Goal: Task Accomplishment & Management: Manage account settings

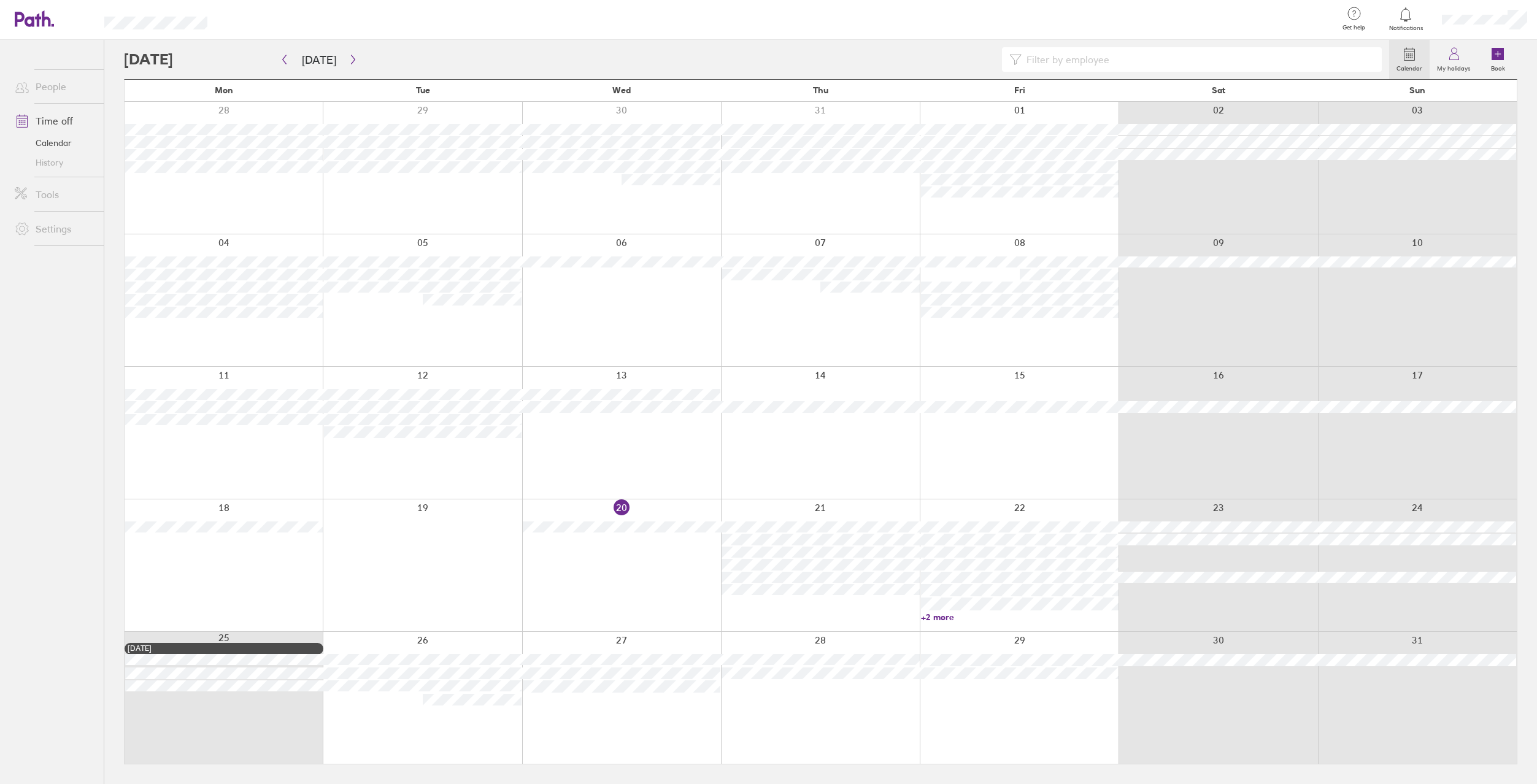
click at [562, 690] on div at bounding box center [622, 698] width 199 height 132
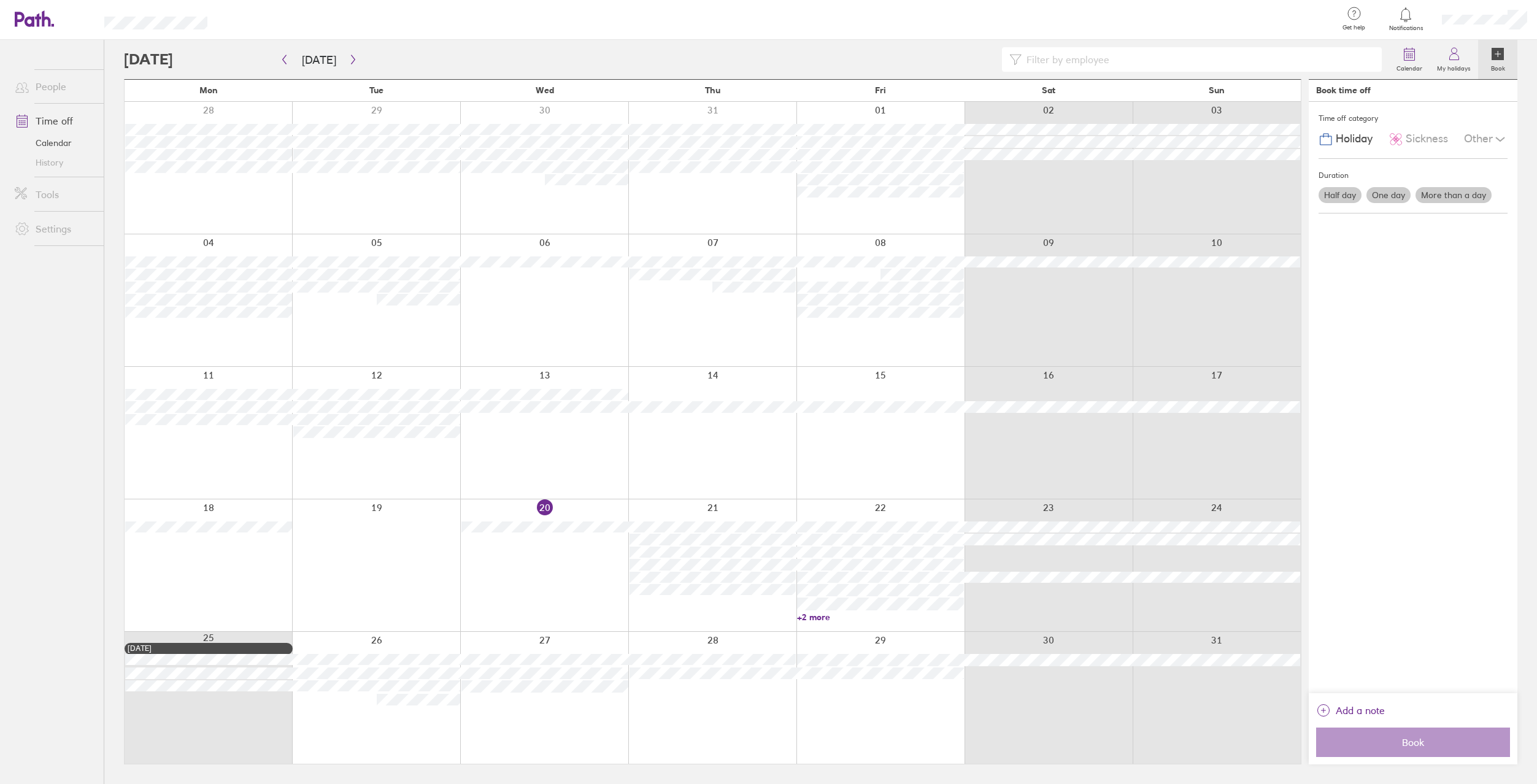
click at [581, 687] on div at bounding box center [544, 698] width 168 height 132
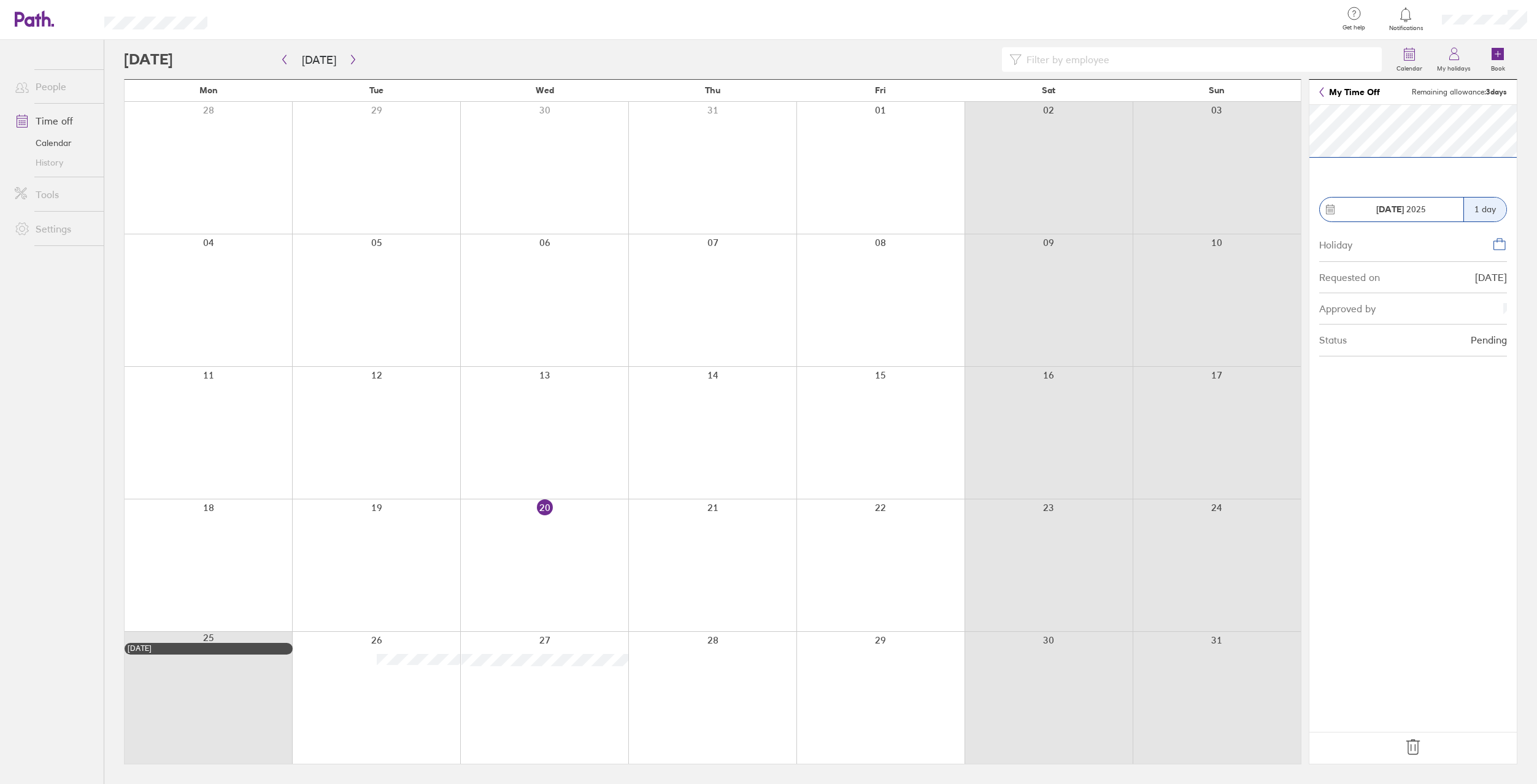
click at [1424, 749] on footer at bounding box center [1413, 748] width 208 height 32
click at [1414, 753] on icon at bounding box center [1413, 747] width 19 height 19
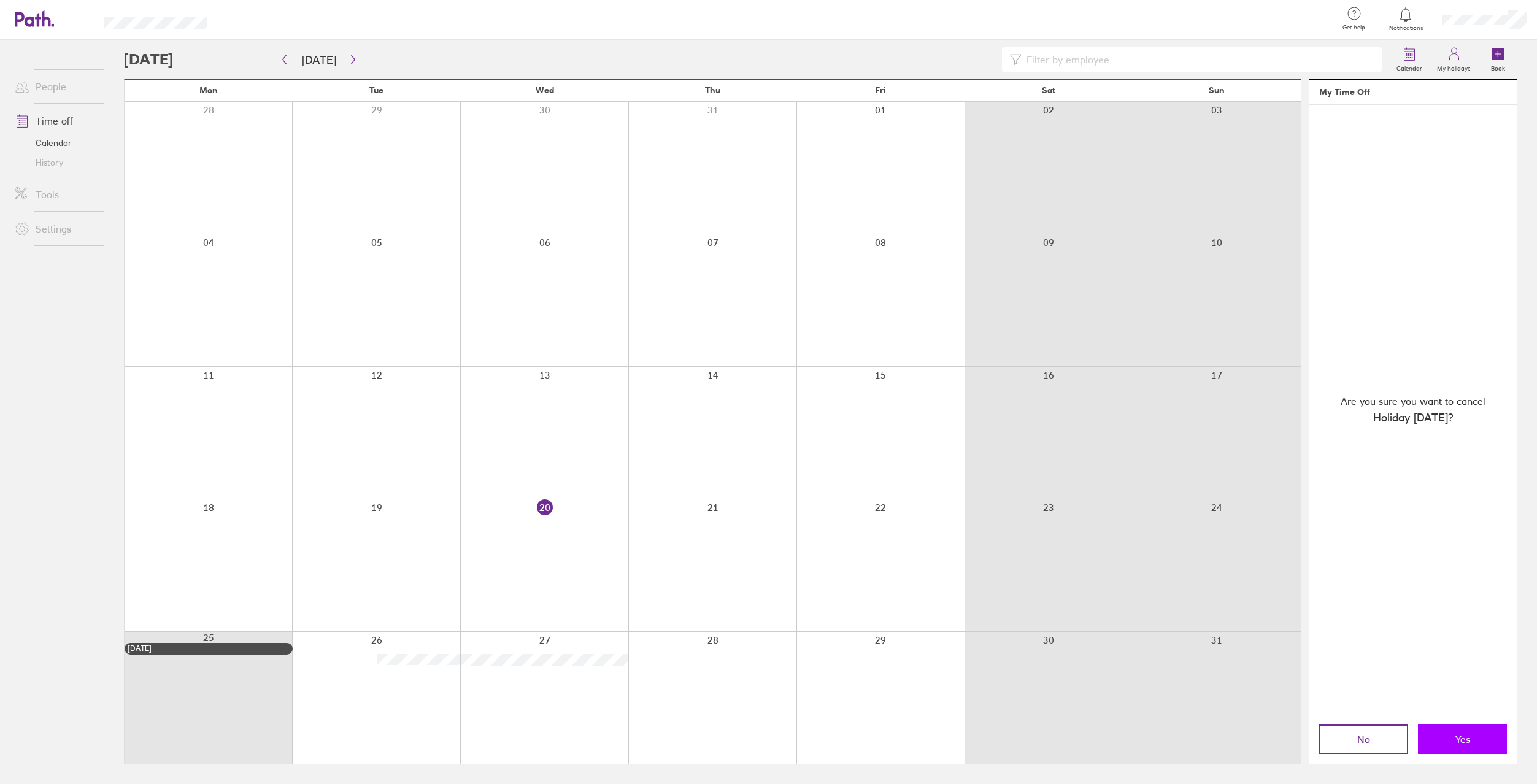
click at [1437, 735] on button "Yes" at bounding box center [1462, 739] width 89 height 29
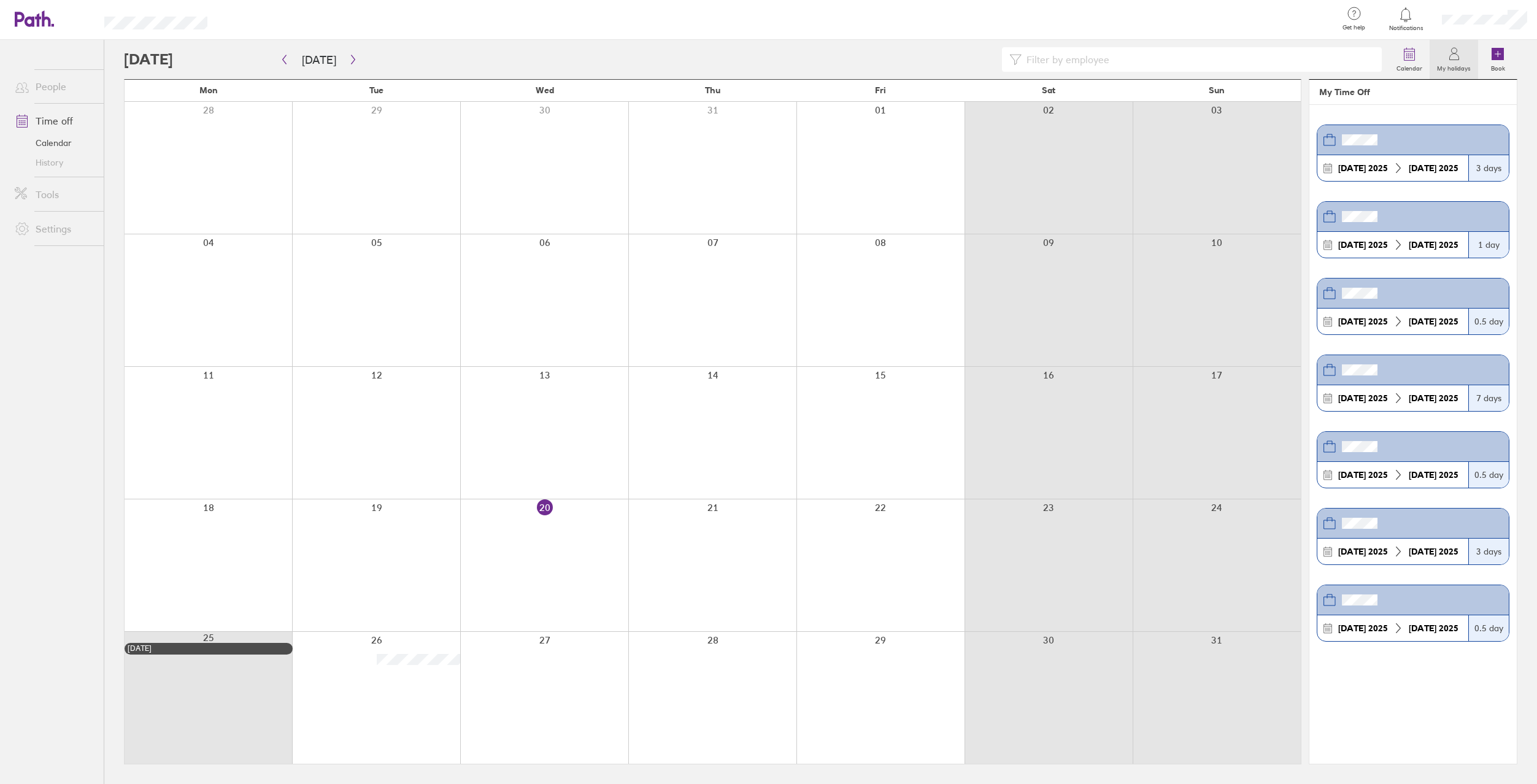
click at [556, 660] on div at bounding box center [544, 698] width 168 height 132
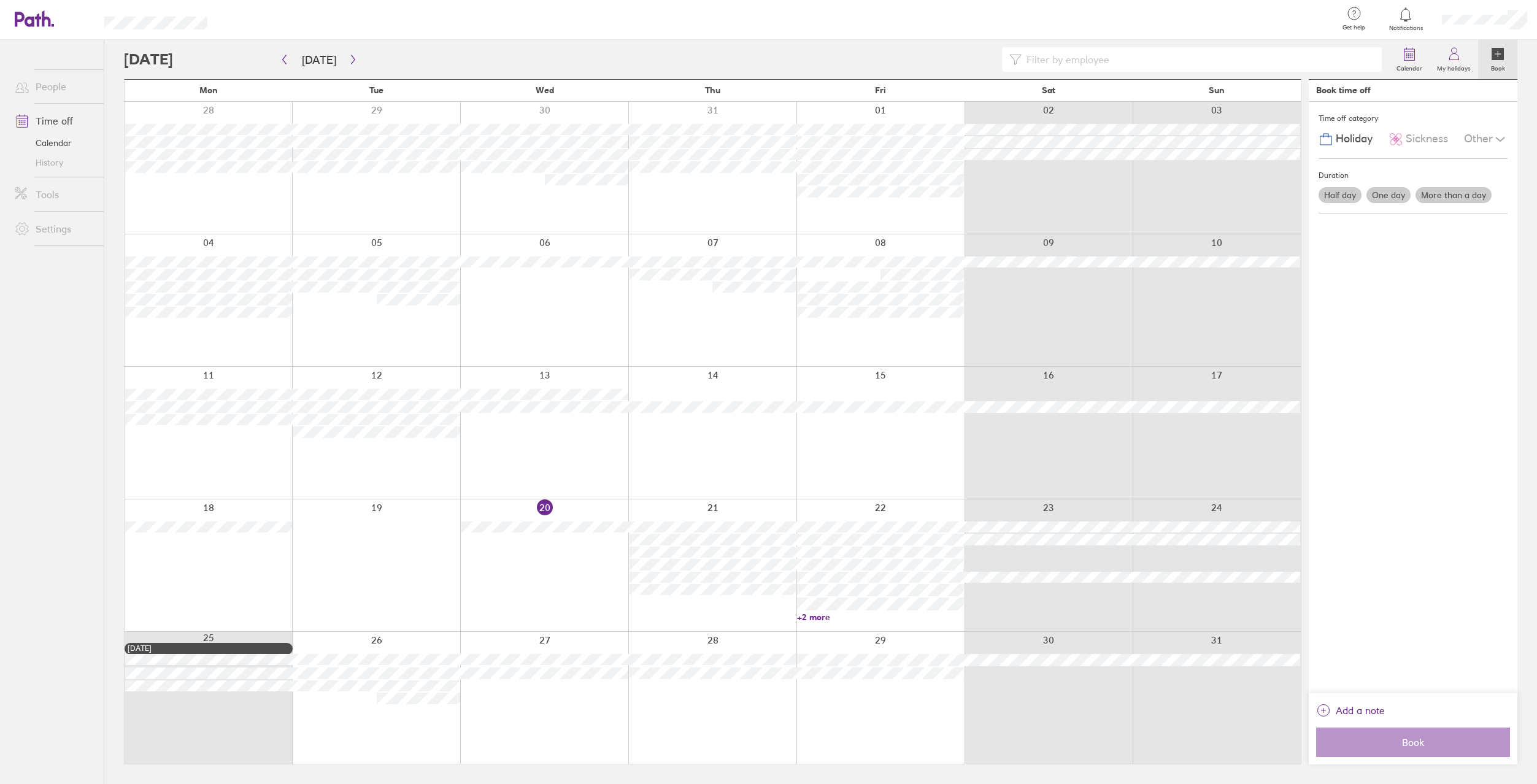
click at [553, 711] on div at bounding box center [544, 698] width 168 height 132
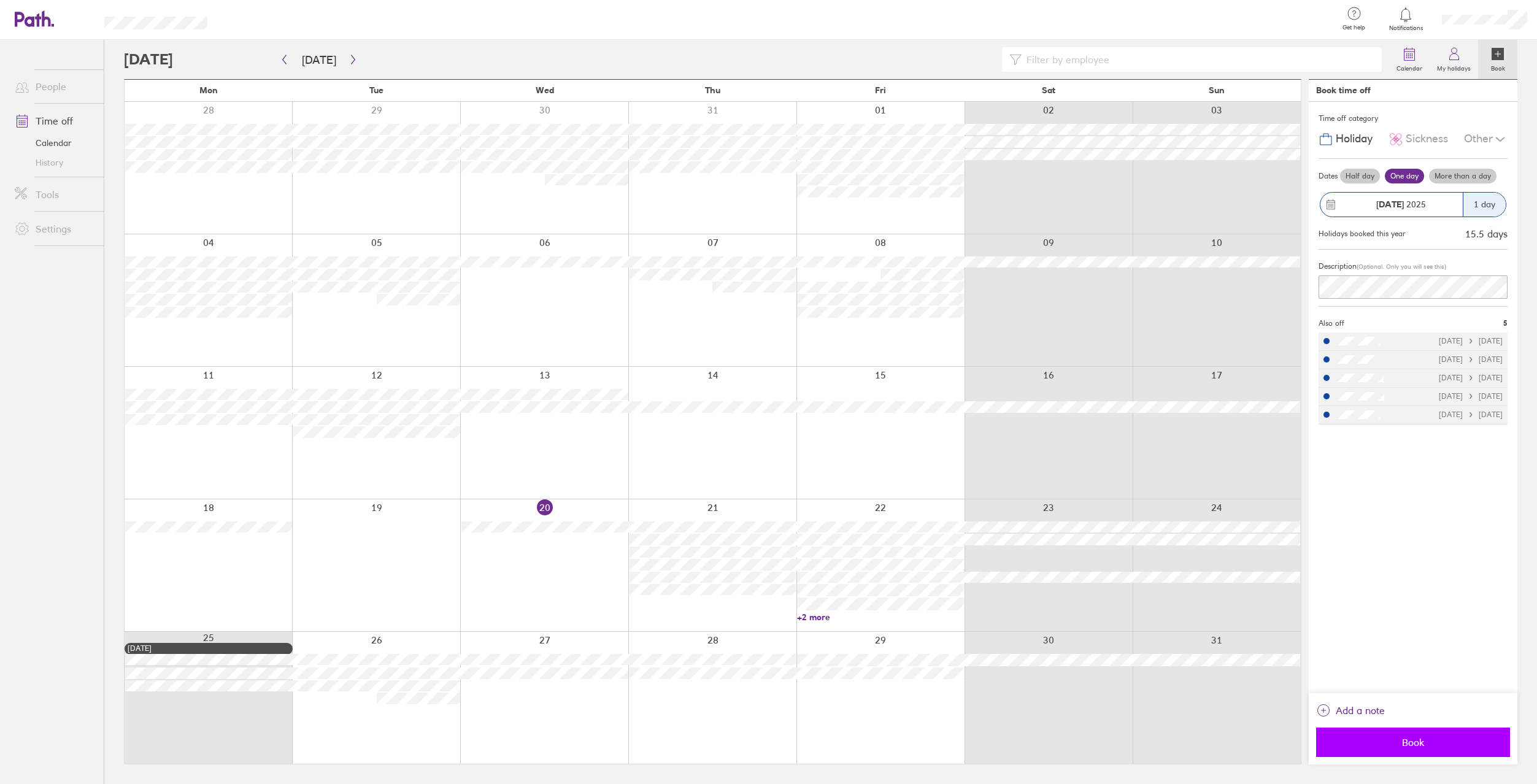
click at [1394, 745] on span "Book" at bounding box center [1413, 742] width 177 height 11
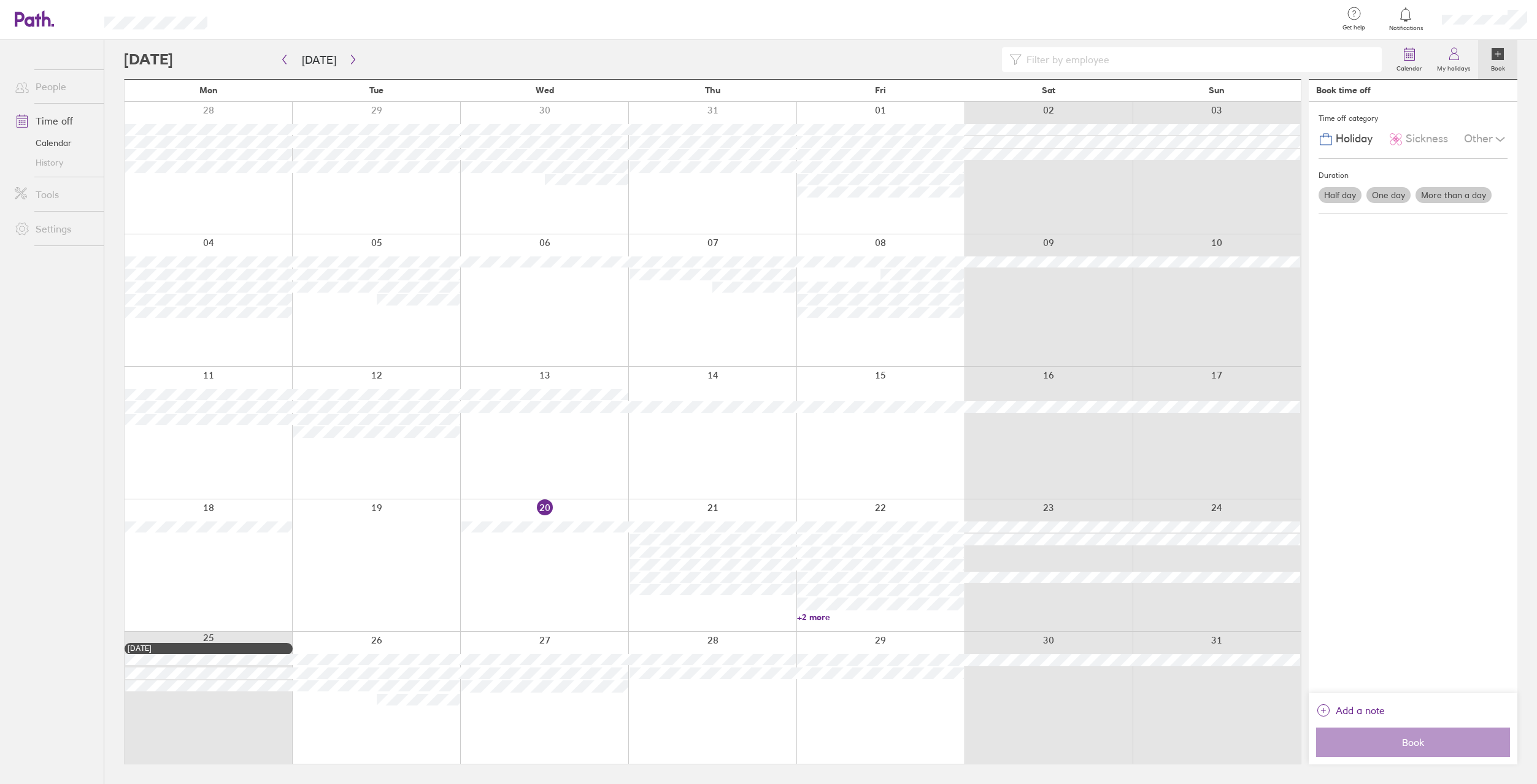
click at [1347, 198] on label "Half day" at bounding box center [1340, 195] width 43 height 16
click at [0, 0] on input "Half day" at bounding box center [0, 0] width 0 height 0
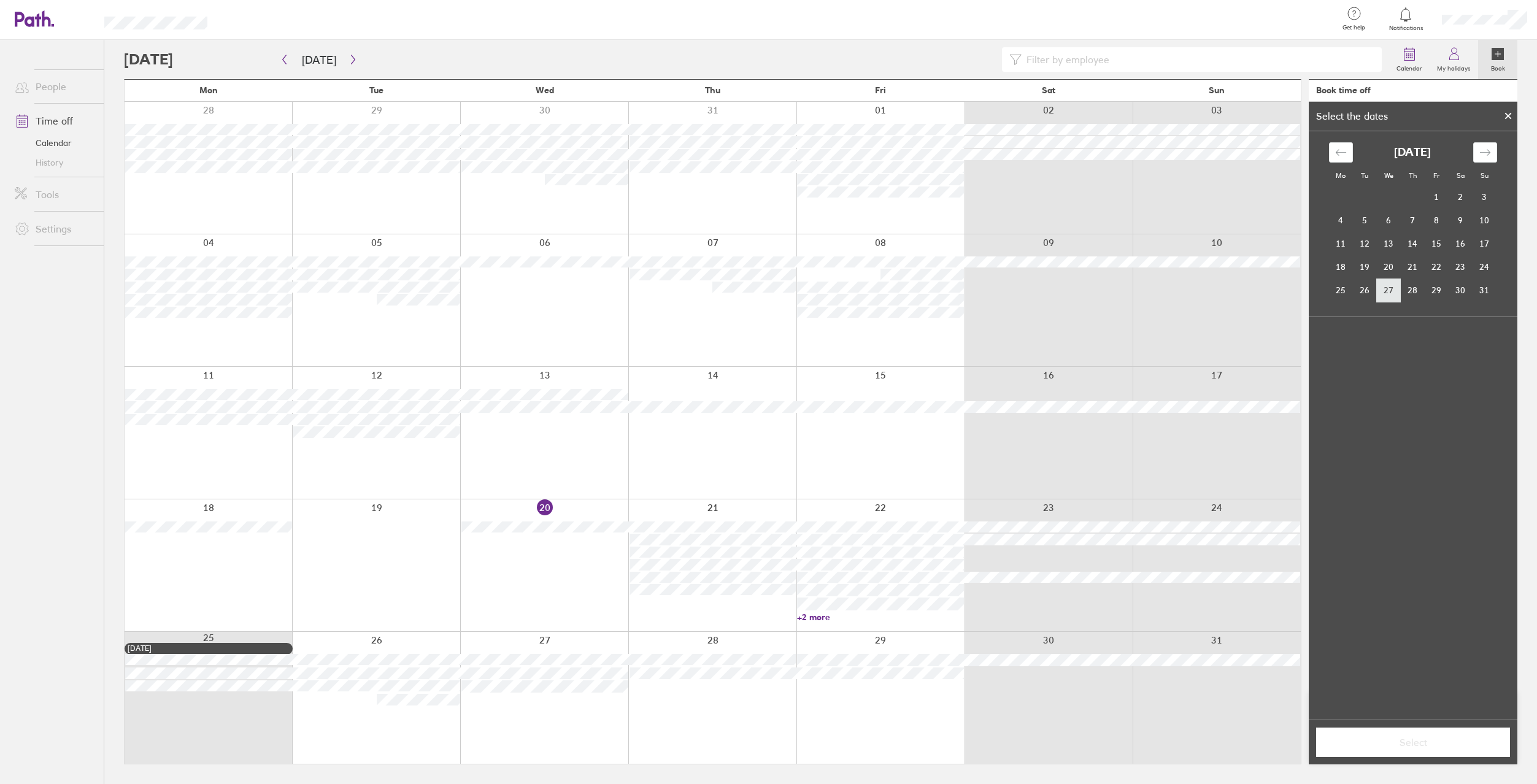
click at [1397, 291] on td "27" at bounding box center [1389, 290] width 24 height 23
click at [1419, 752] on button "Select" at bounding box center [1413, 743] width 194 height 29
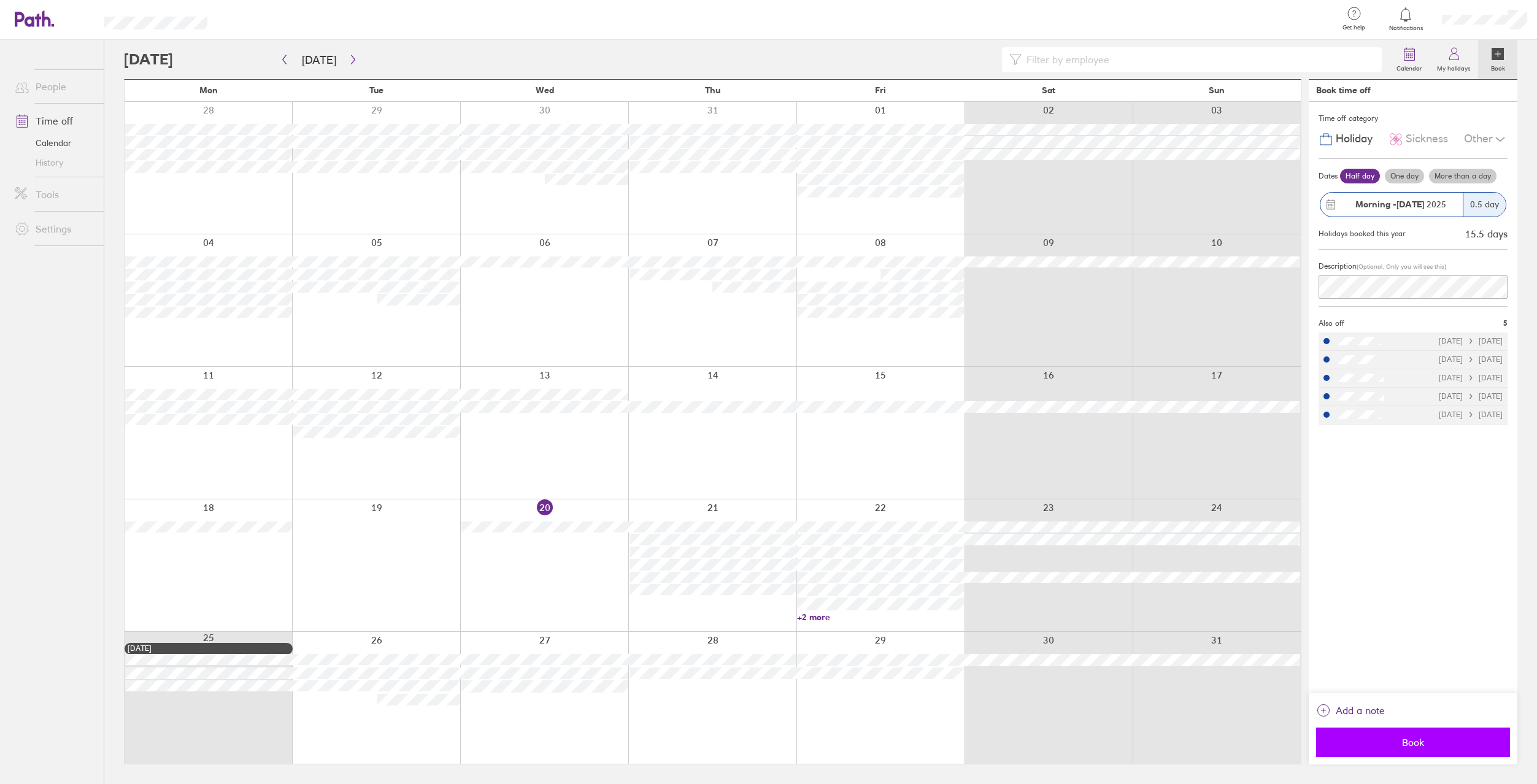
click at [1414, 741] on span "Book" at bounding box center [1413, 742] width 177 height 11
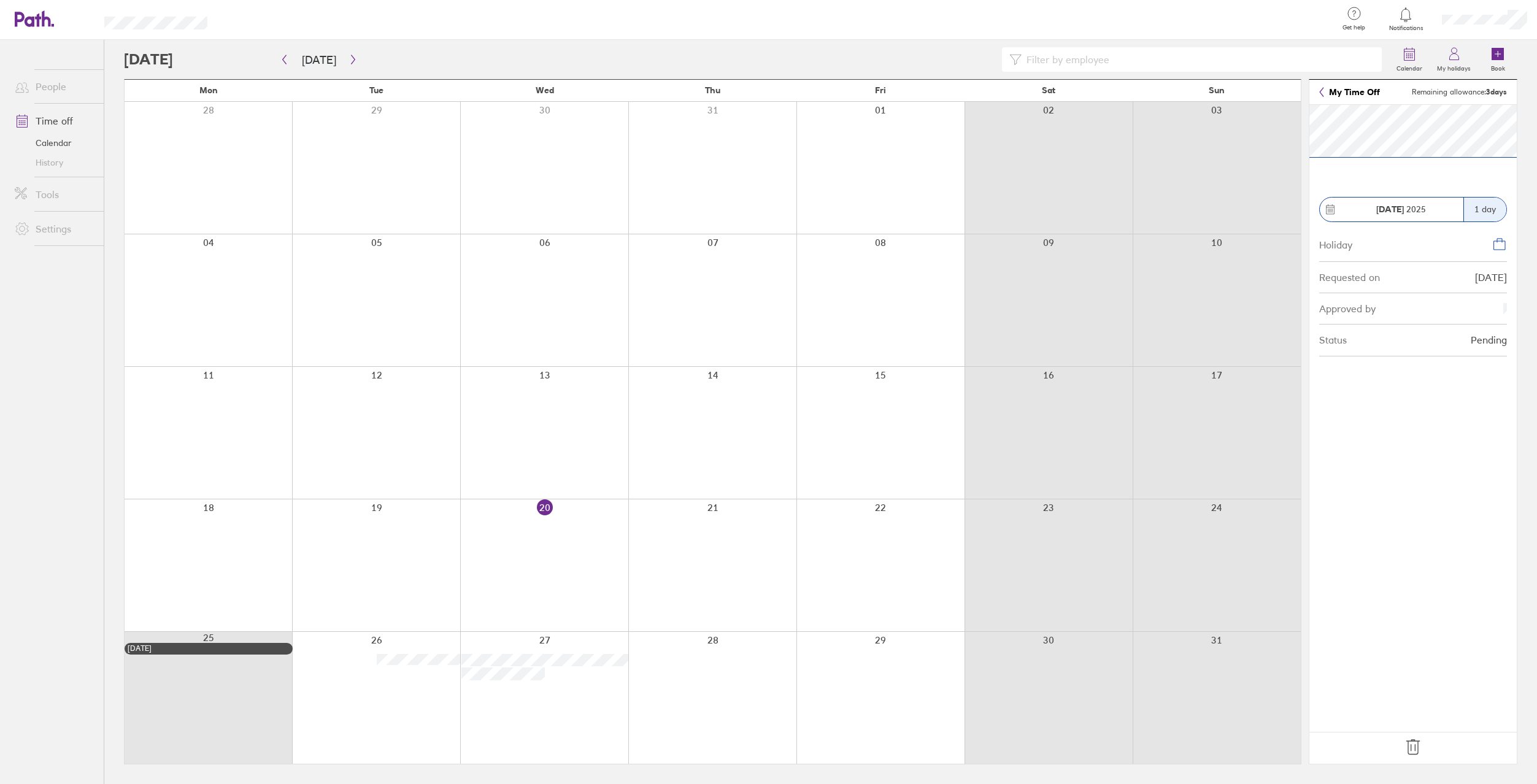
click at [1353, 89] on link "My Time Off" at bounding box center [1349, 91] width 61 height 10
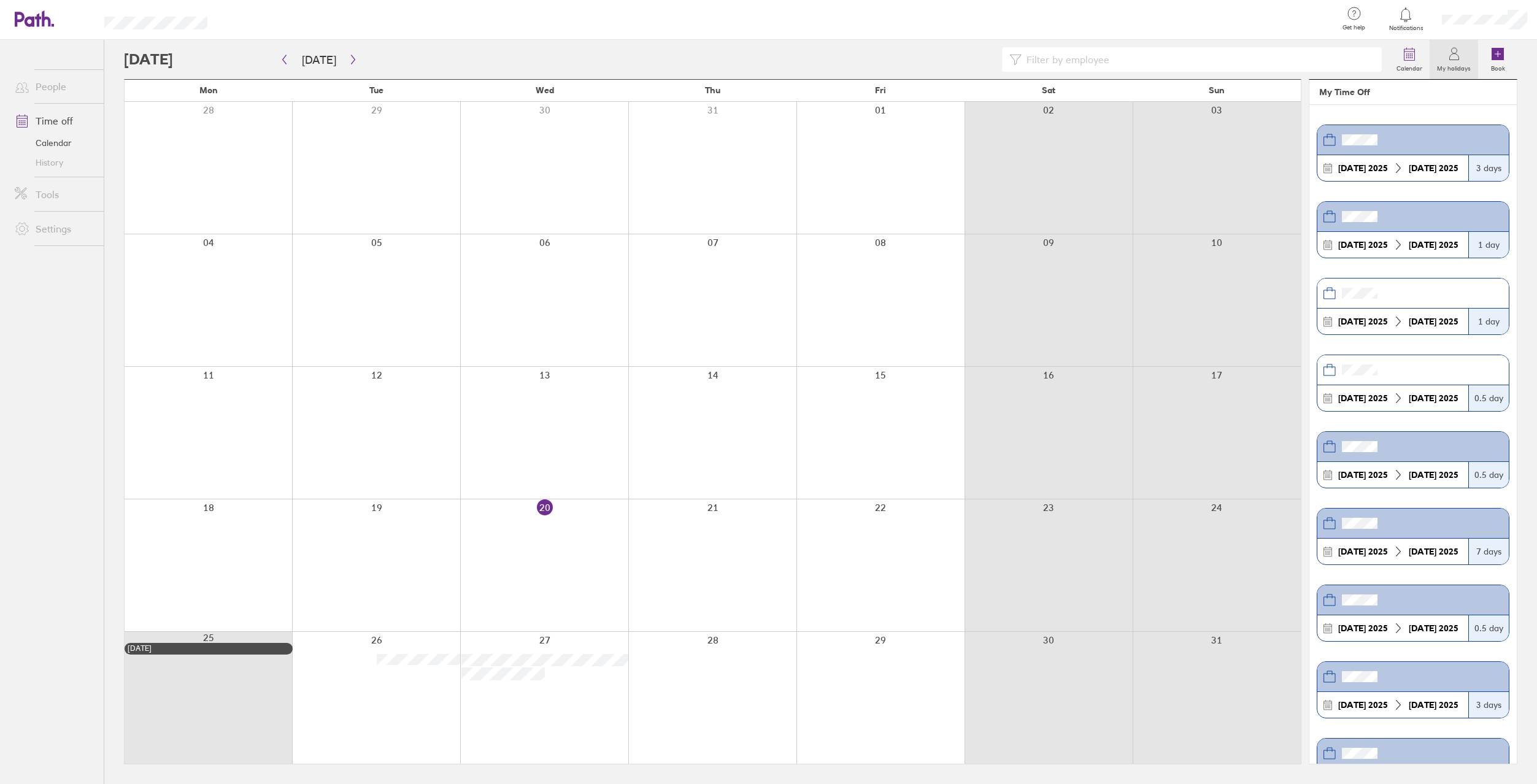
scroll to position [51, 0]
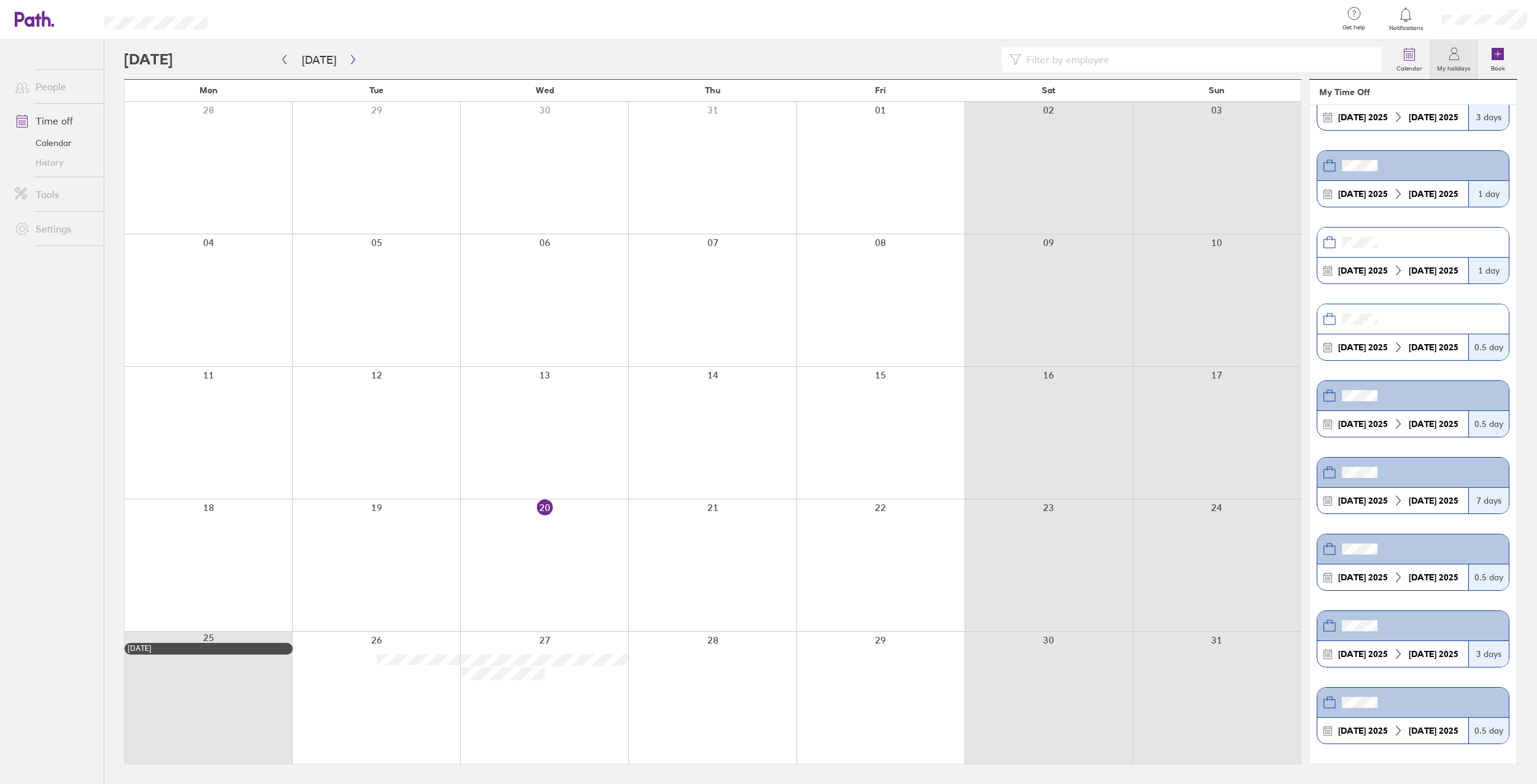
click at [1445, 243] on header at bounding box center [1413, 242] width 192 height 30
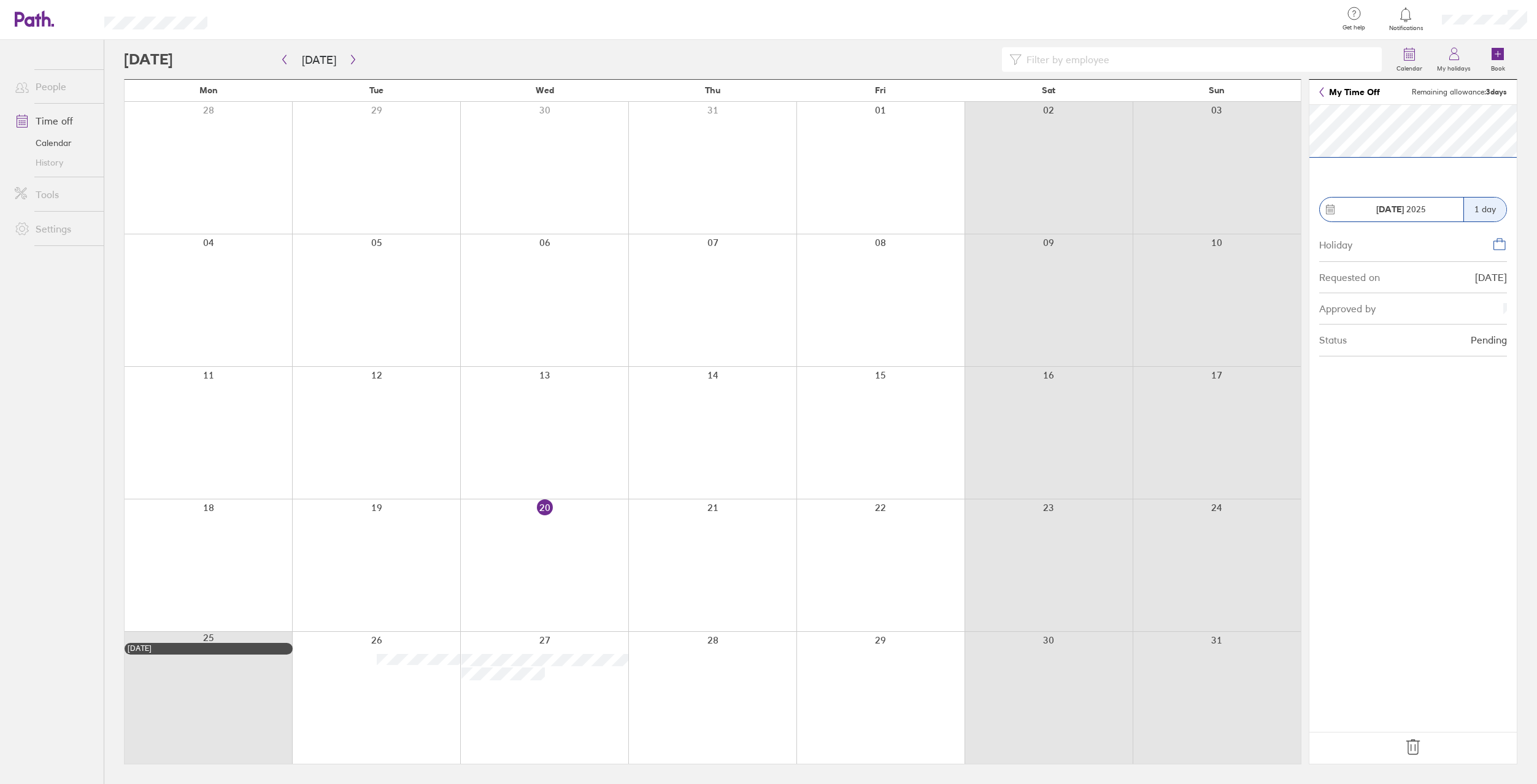
click at [1415, 744] on icon at bounding box center [1413, 747] width 19 height 19
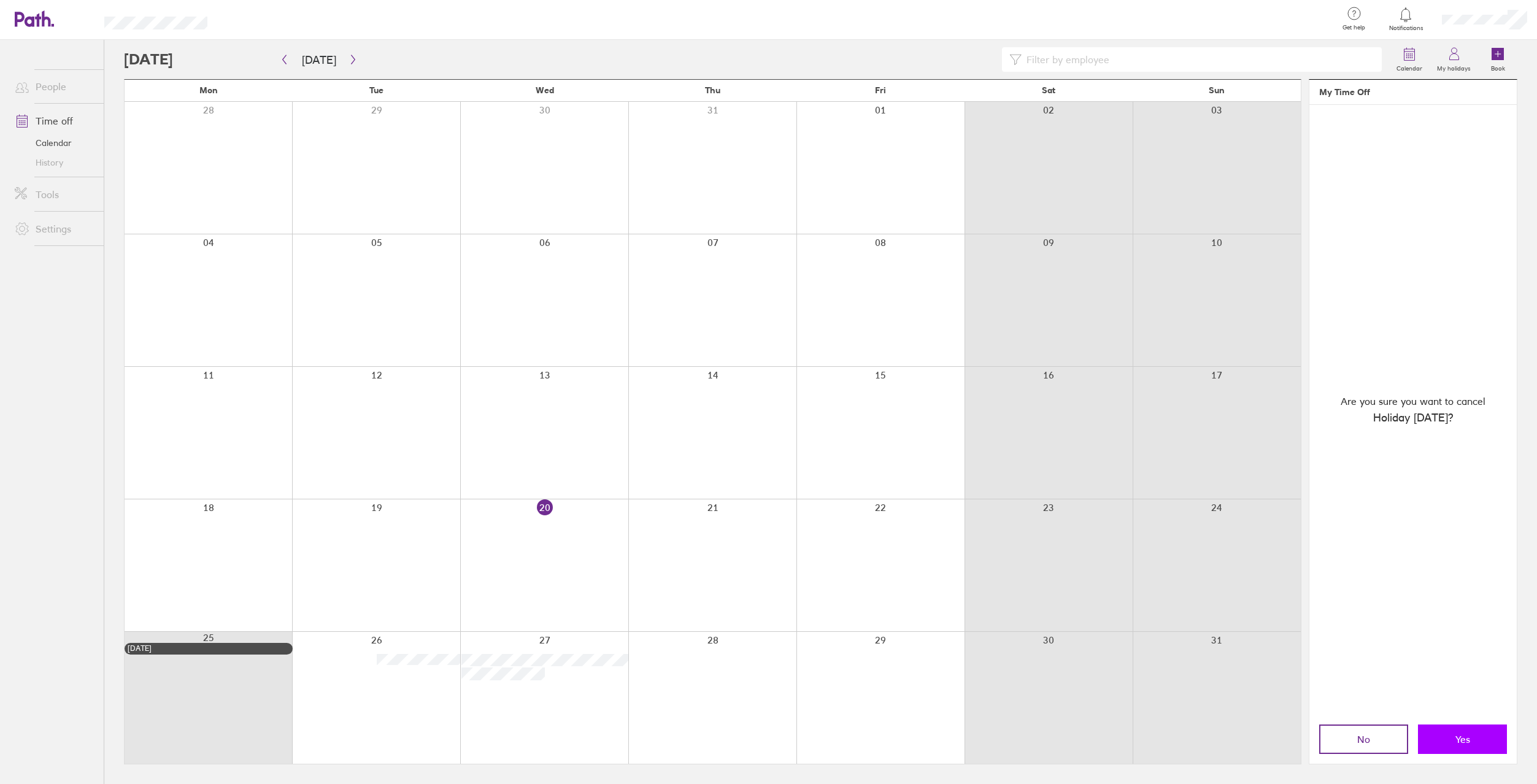
click at [1482, 739] on button "Yes" at bounding box center [1462, 739] width 89 height 29
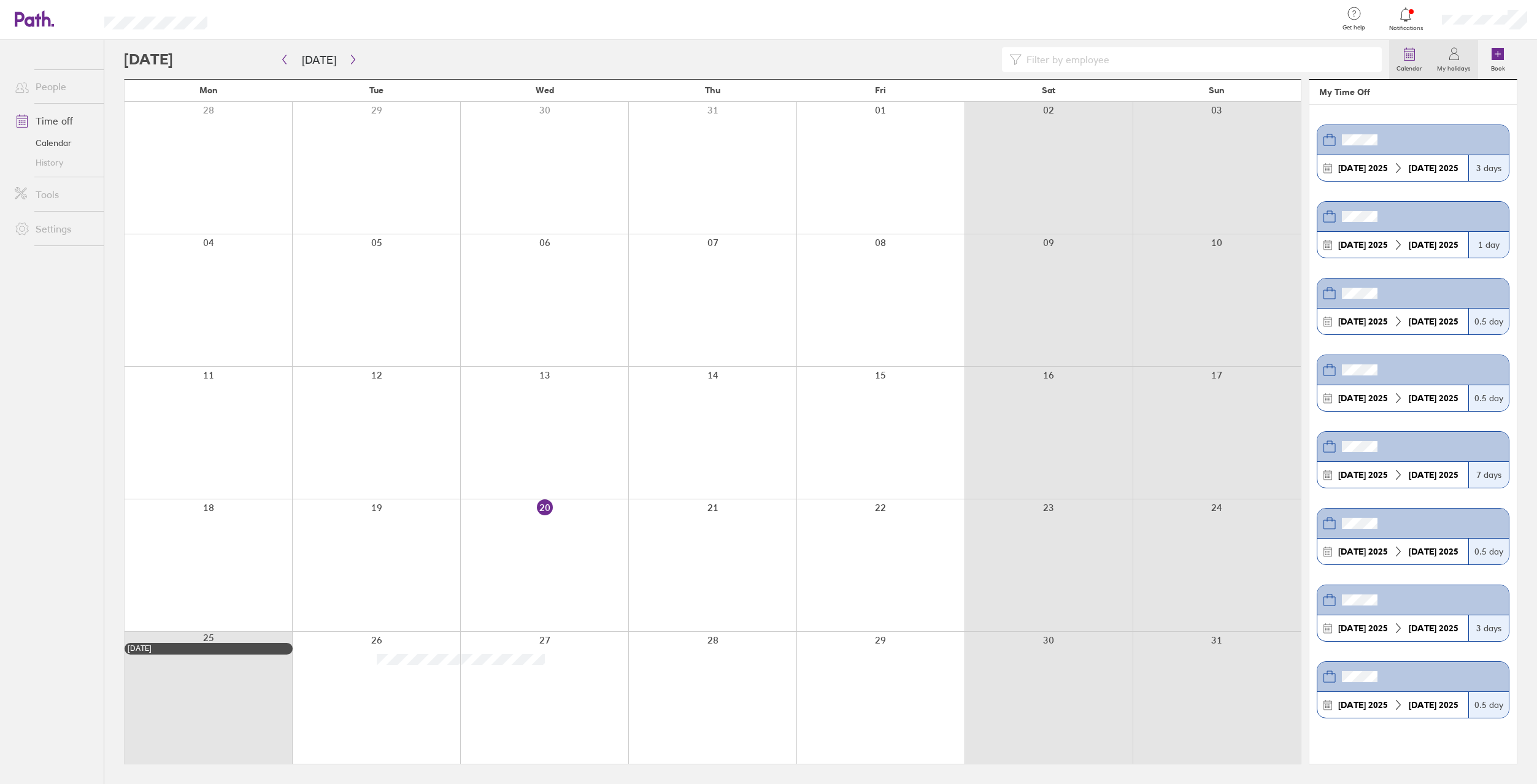
click at [1411, 57] on circle at bounding box center [1411, 56] width 1 height 1
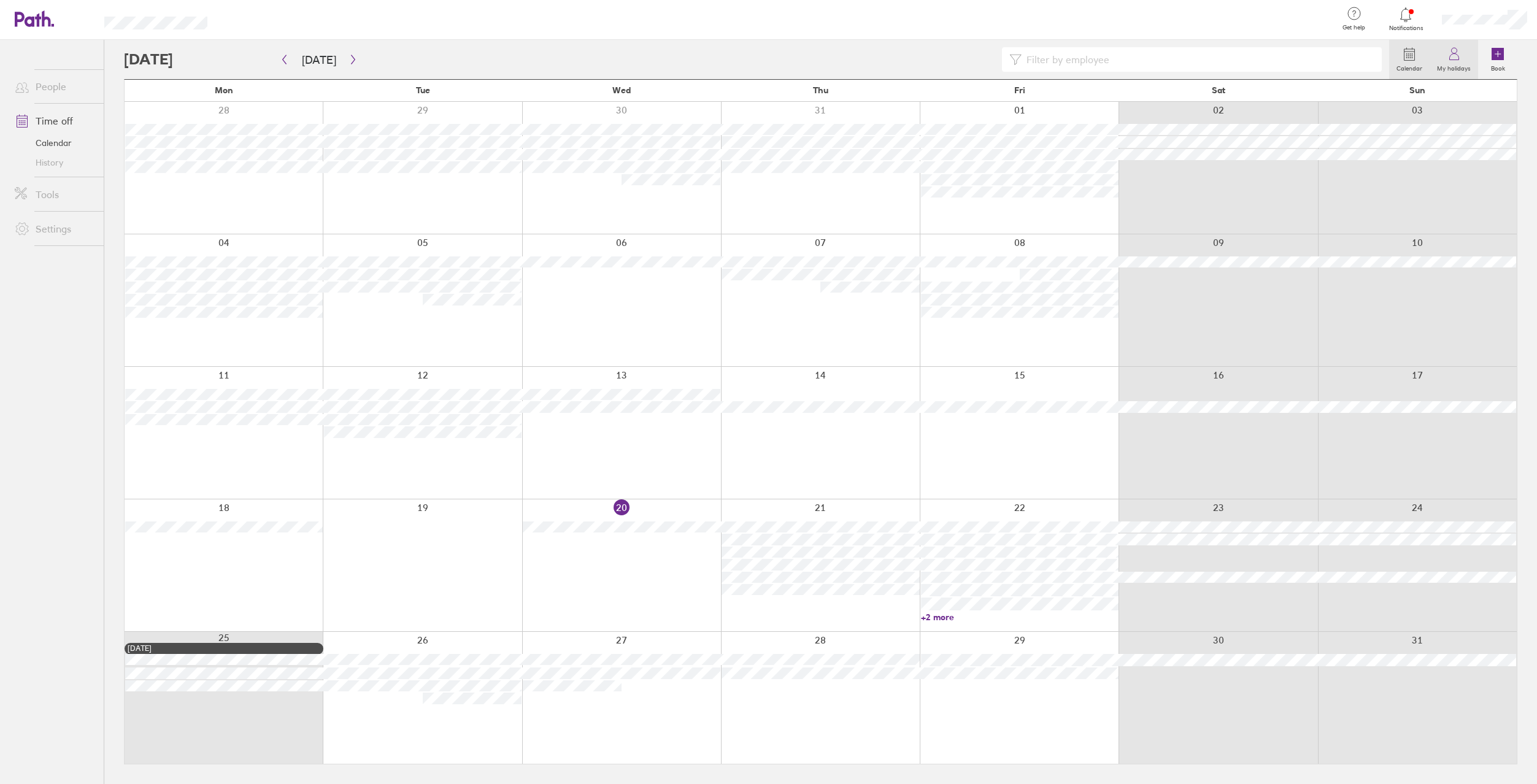
click at [1466, 53] on link "My holidays" at bounding box center [1454, 59] width 49 height 39
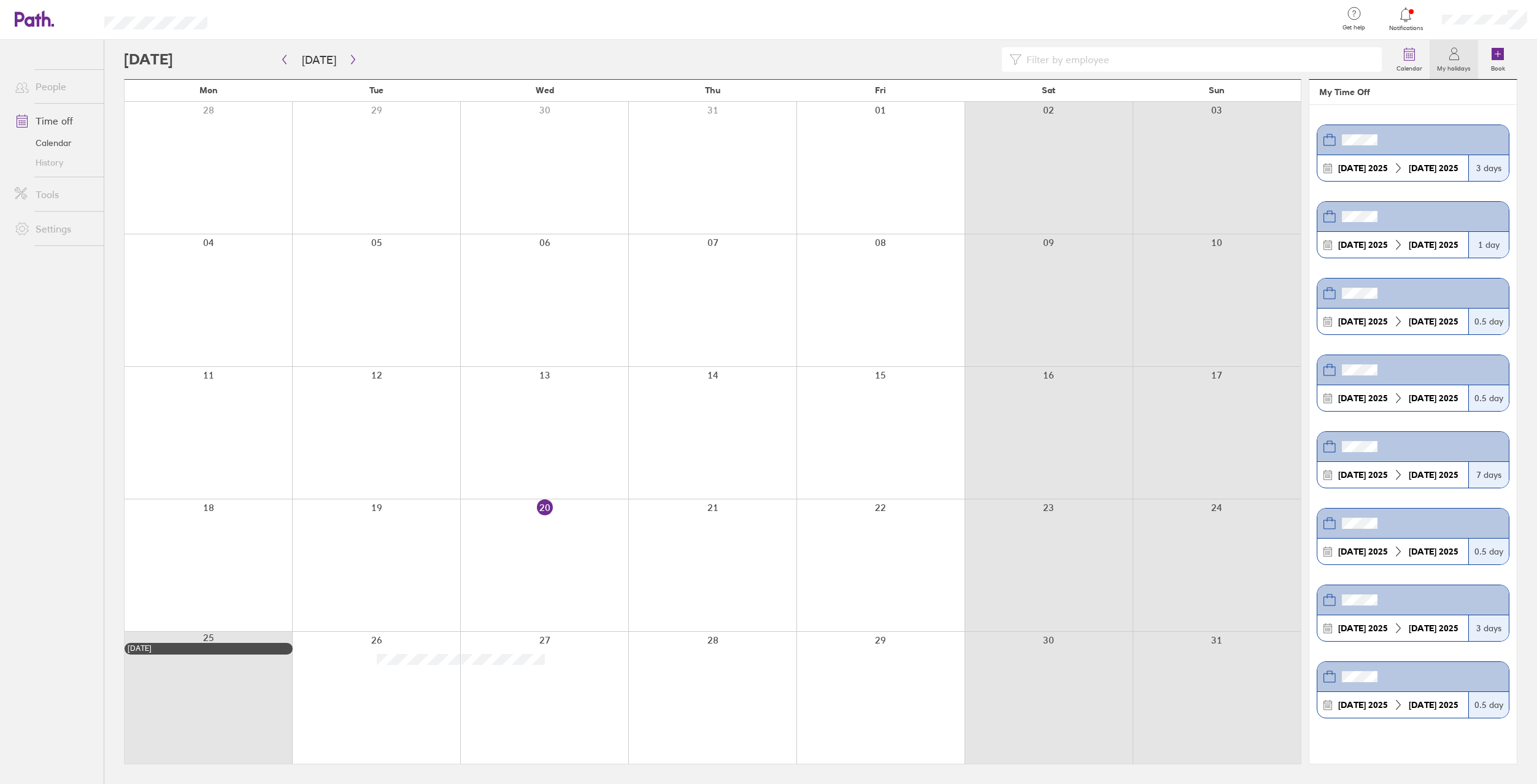
click at [1407, 21] on icon at bounding box center [1406, 14] width 11 height 14
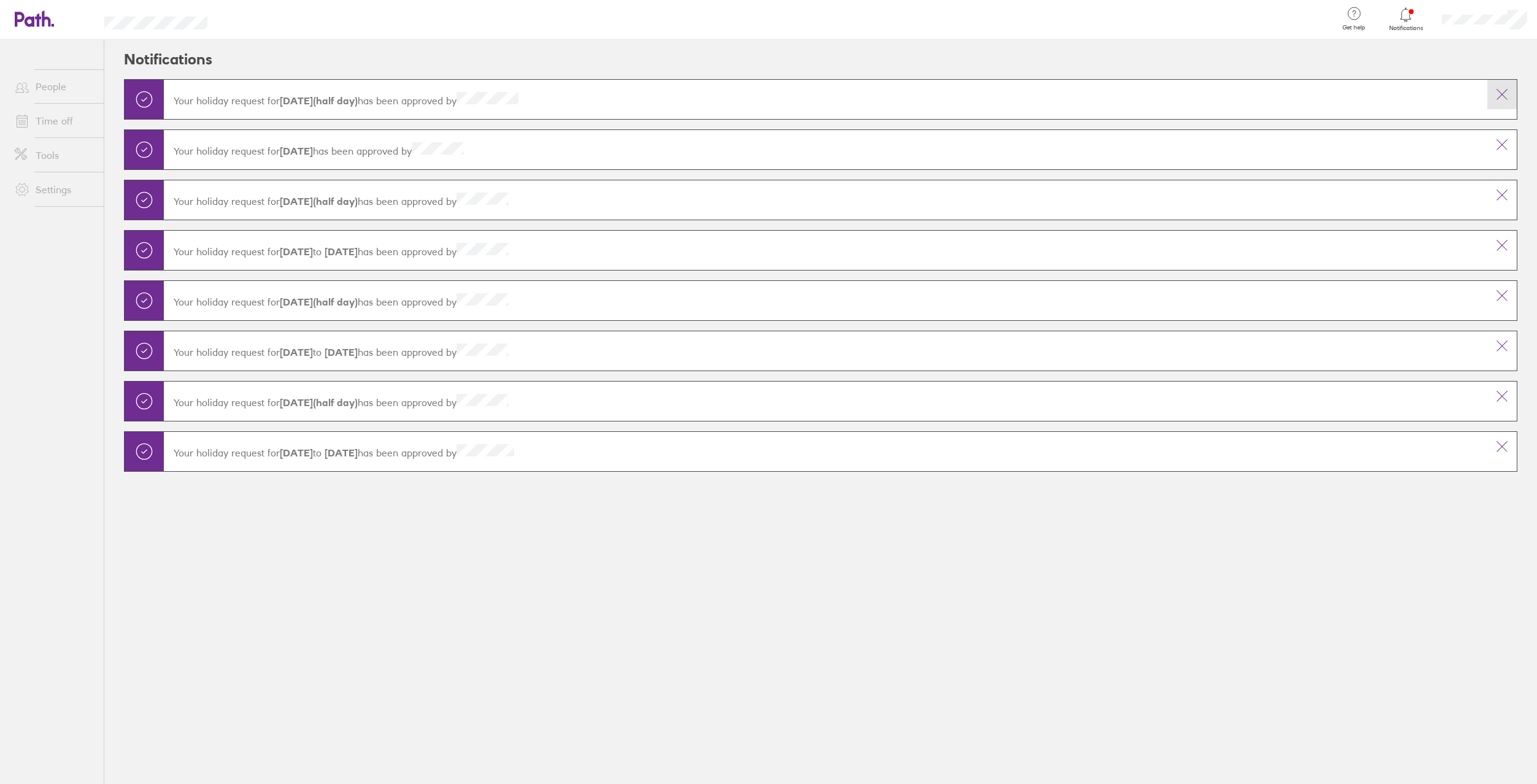
click at [1506, 106] on button at bounding box center [1502, 94] width 29 height 29
